Goal: Transaction & Acquisition: Subscribe to service/newsletter

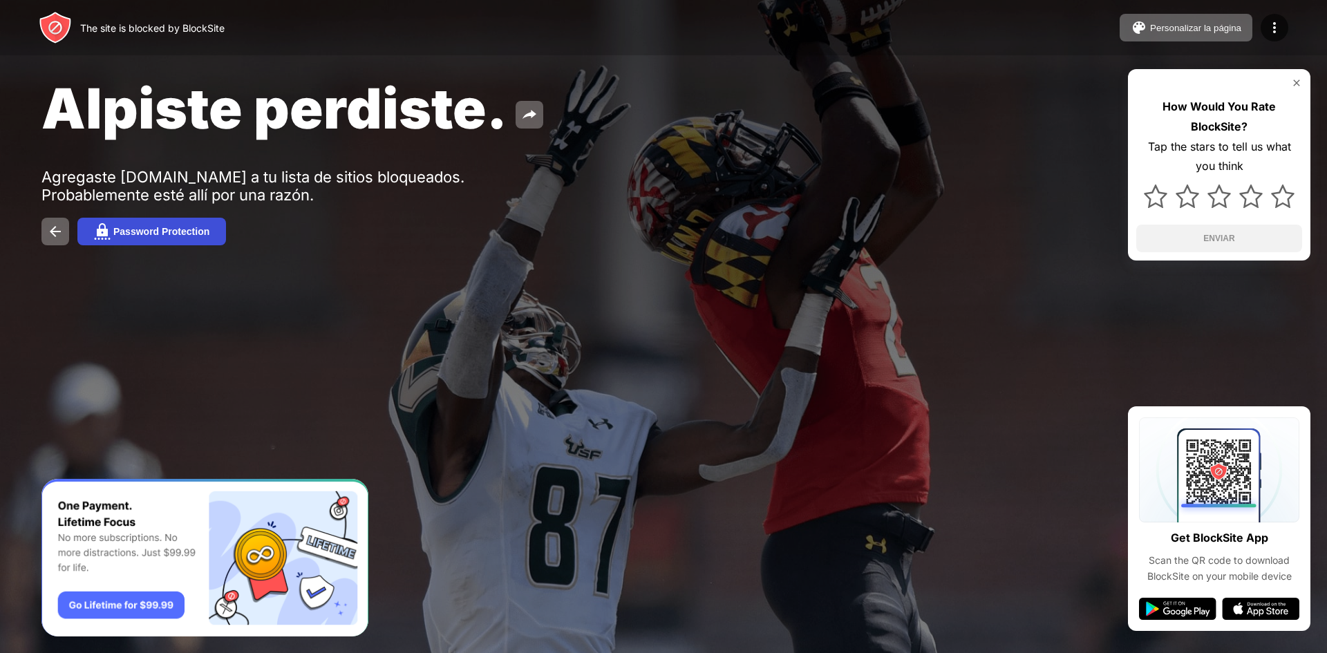
click at [156, 232] on div "Password Protection" at bounding box center [161, 231] width 96 height 11
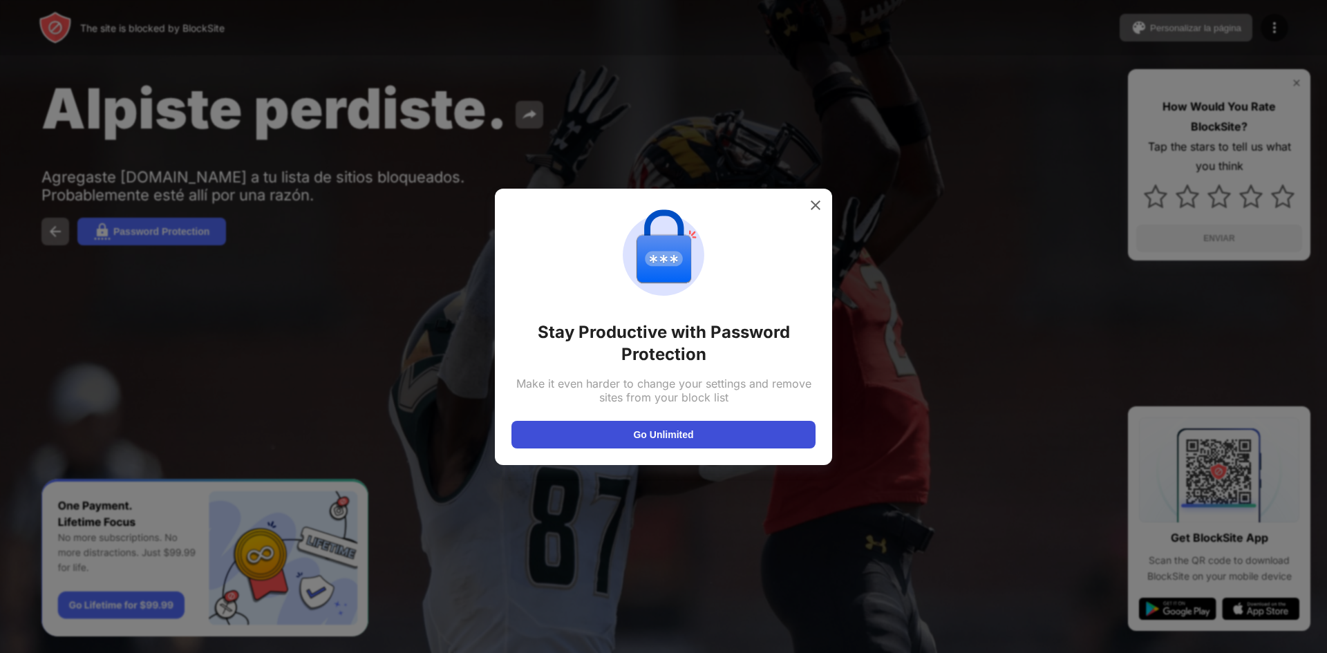
click at [637, 436] on button "Go Unlimited" at bounding box center [663, 435] width 304 height 28
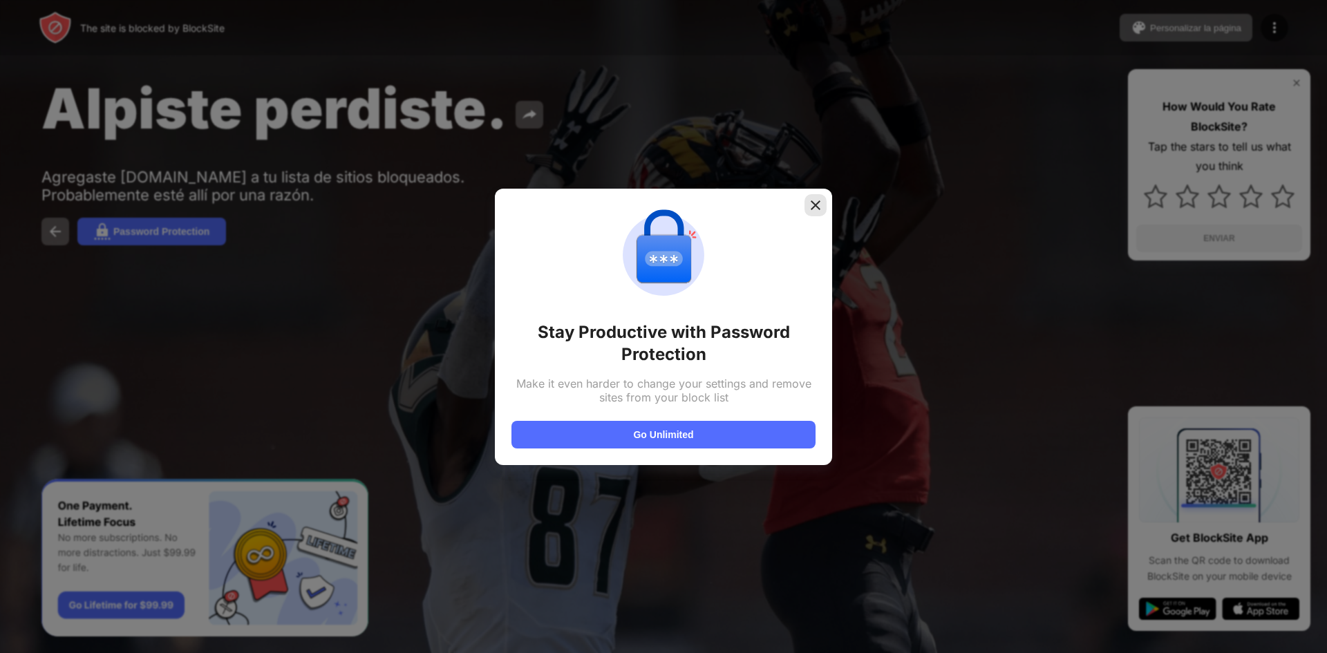
click at [813, 196] on div at bounding box center [815, 205] width 22 height 22
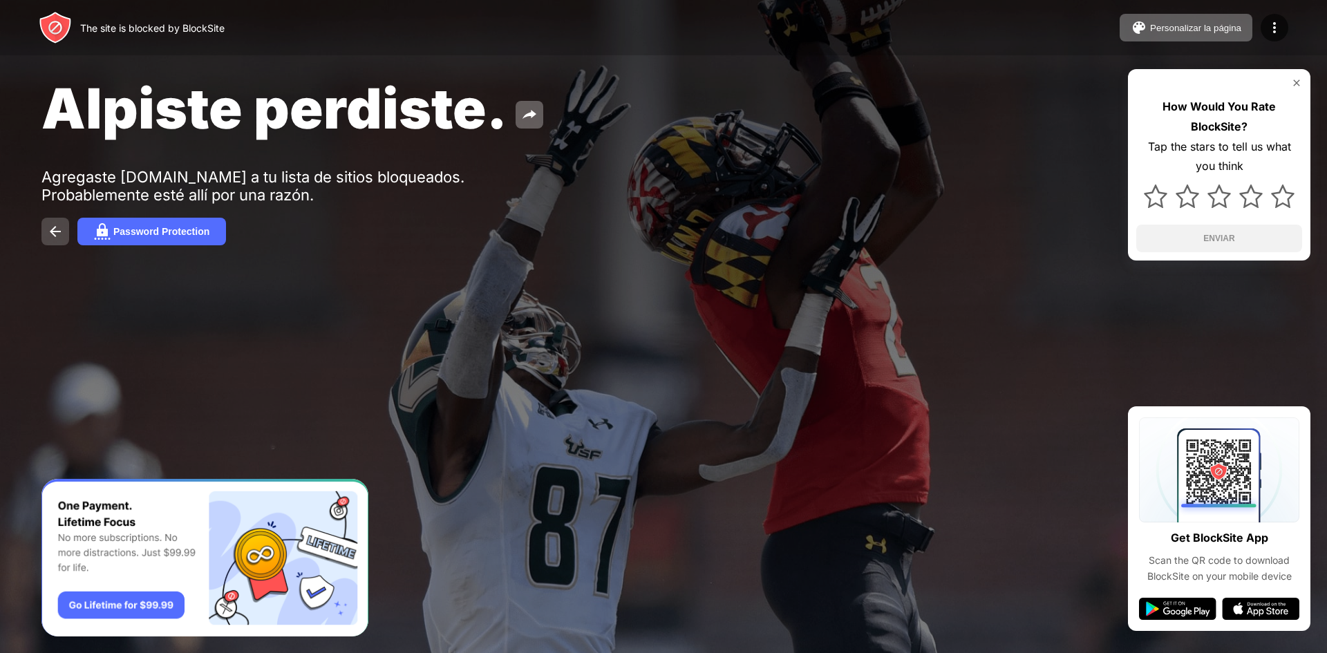
click at [62, 237] on img at bounding box center [55, 231] width 17 height 17
